Goal: Task Accomplishment & Management: Use online tool/utility

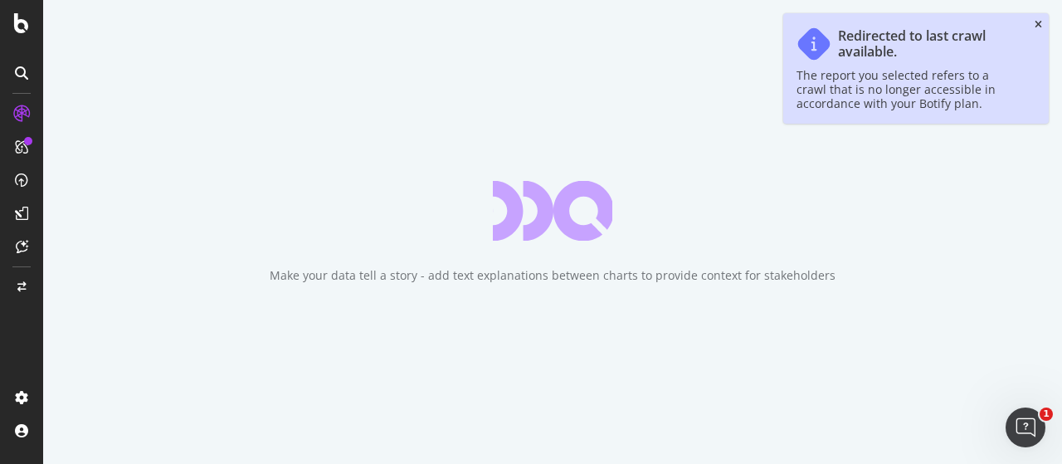
click at [1037, 29] on icon "close toast" at bounding box center [1038, 25] width 7 height 10
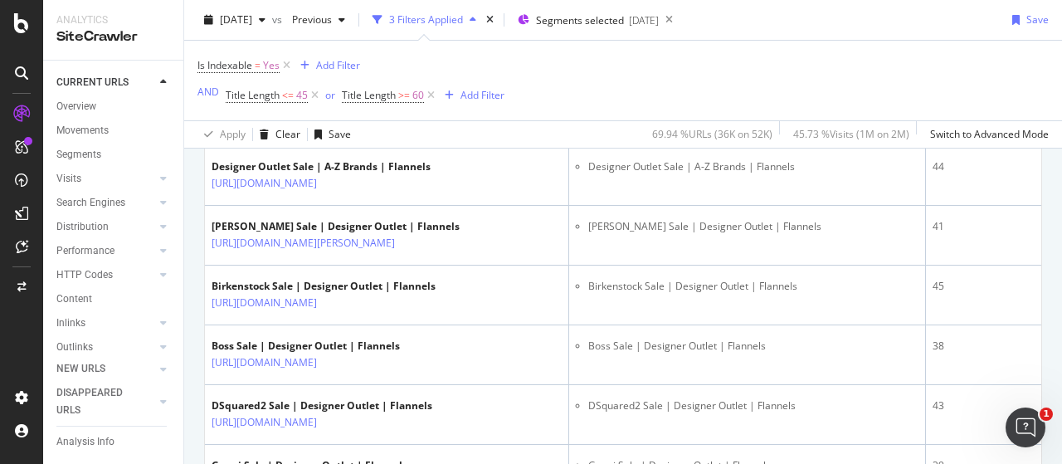
scroll to position [1705, 0]
